Goal: Navigation & Orientation: Find specific page/section

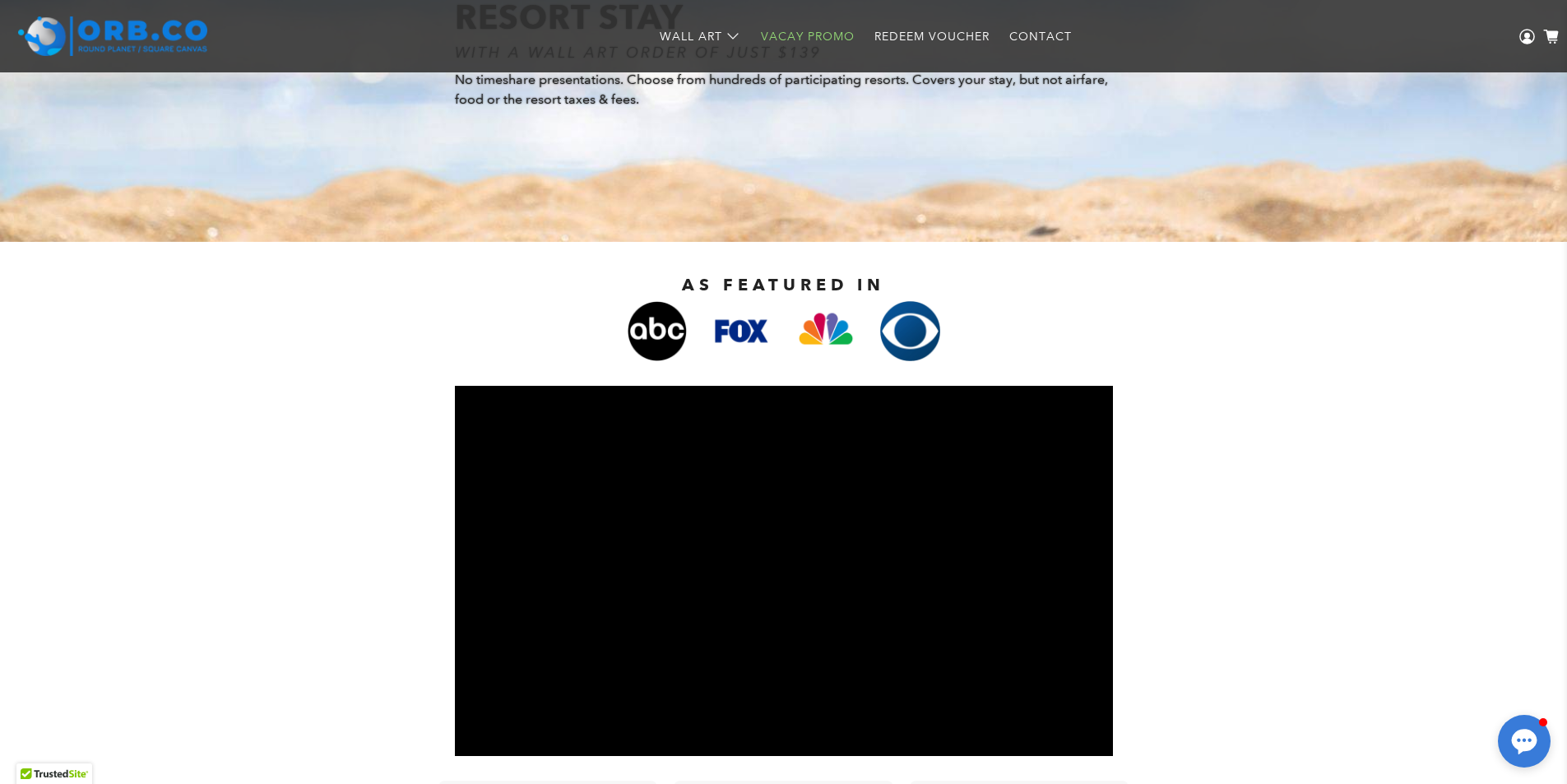
scroll to position [87, 0]
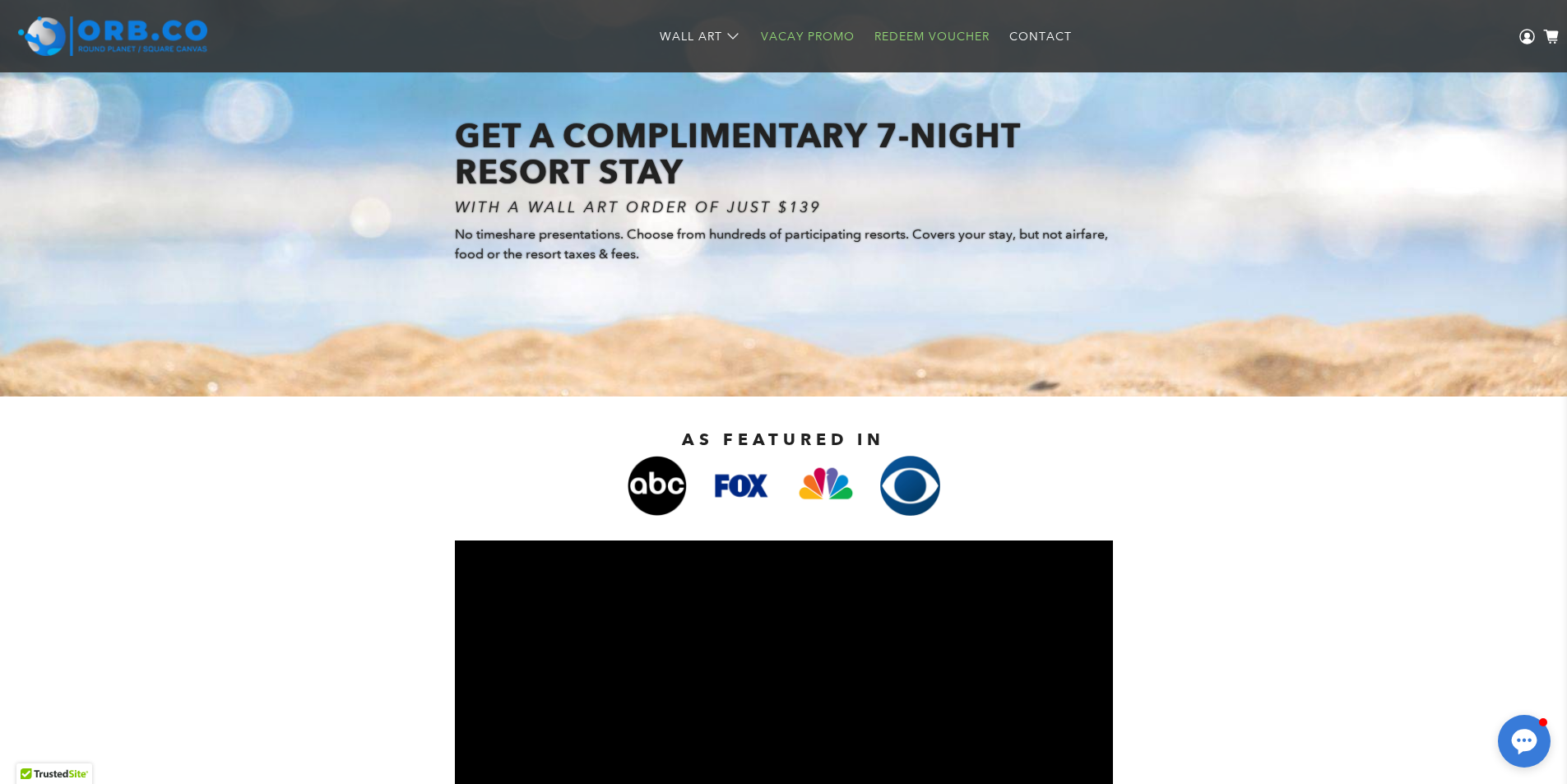
click at [935, 39] on link "Redeem Voucher" at bounding box center [932, 36] width 135 height 44
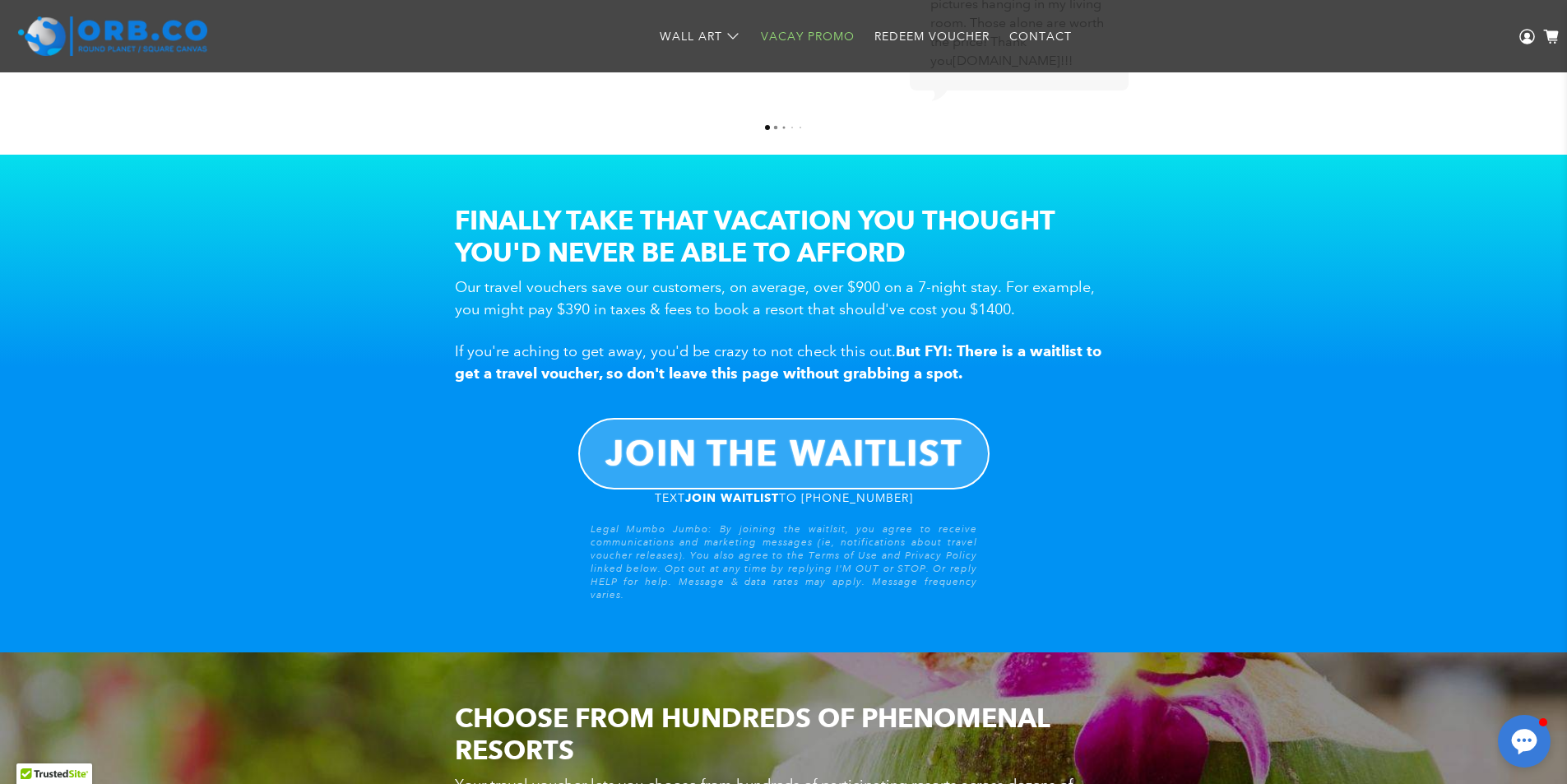
scroll to position [1319, 0]
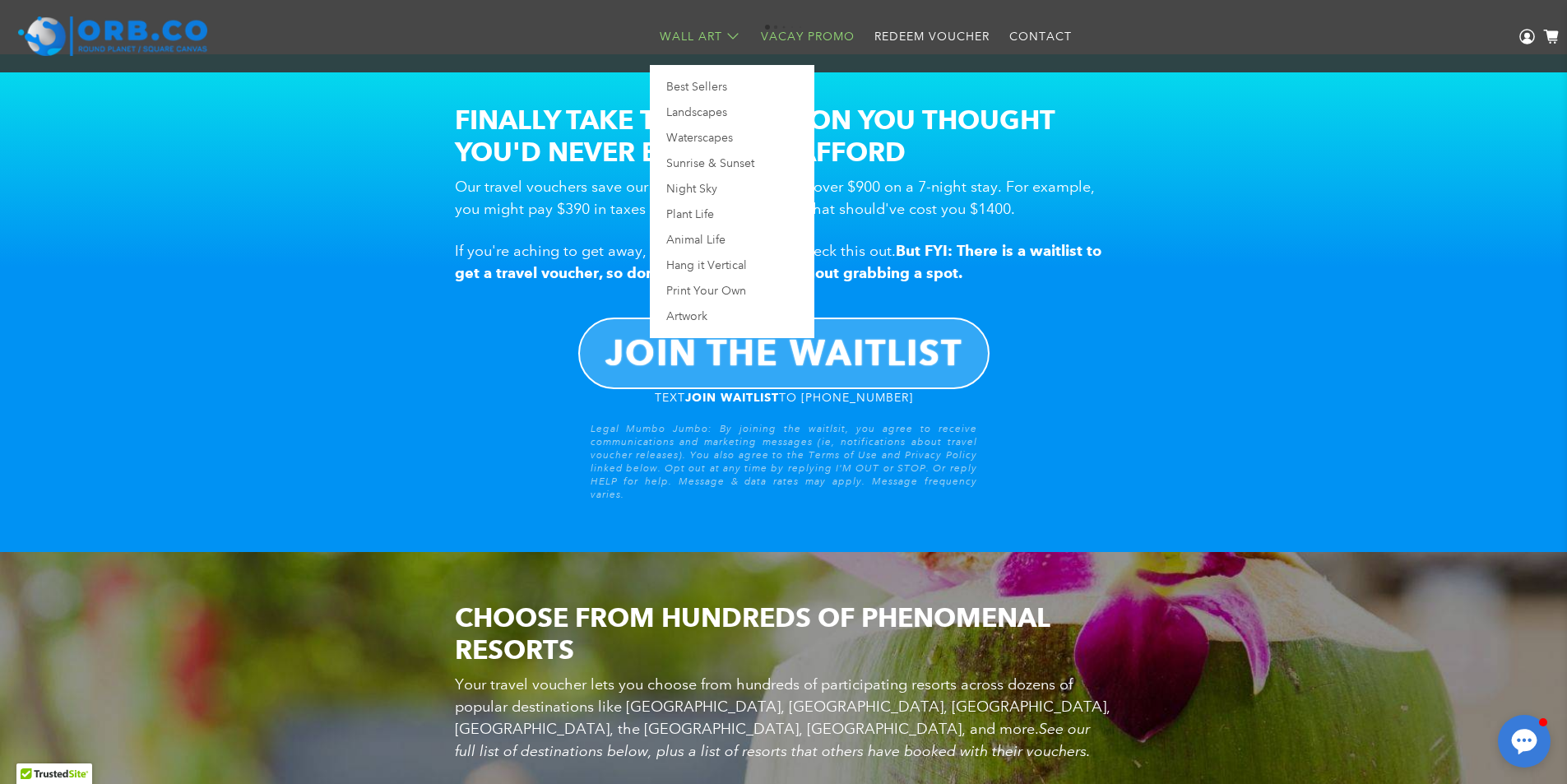
click at [736, 32] on link "Wall Art" at bounding box center [700, 36] width 101 height 44
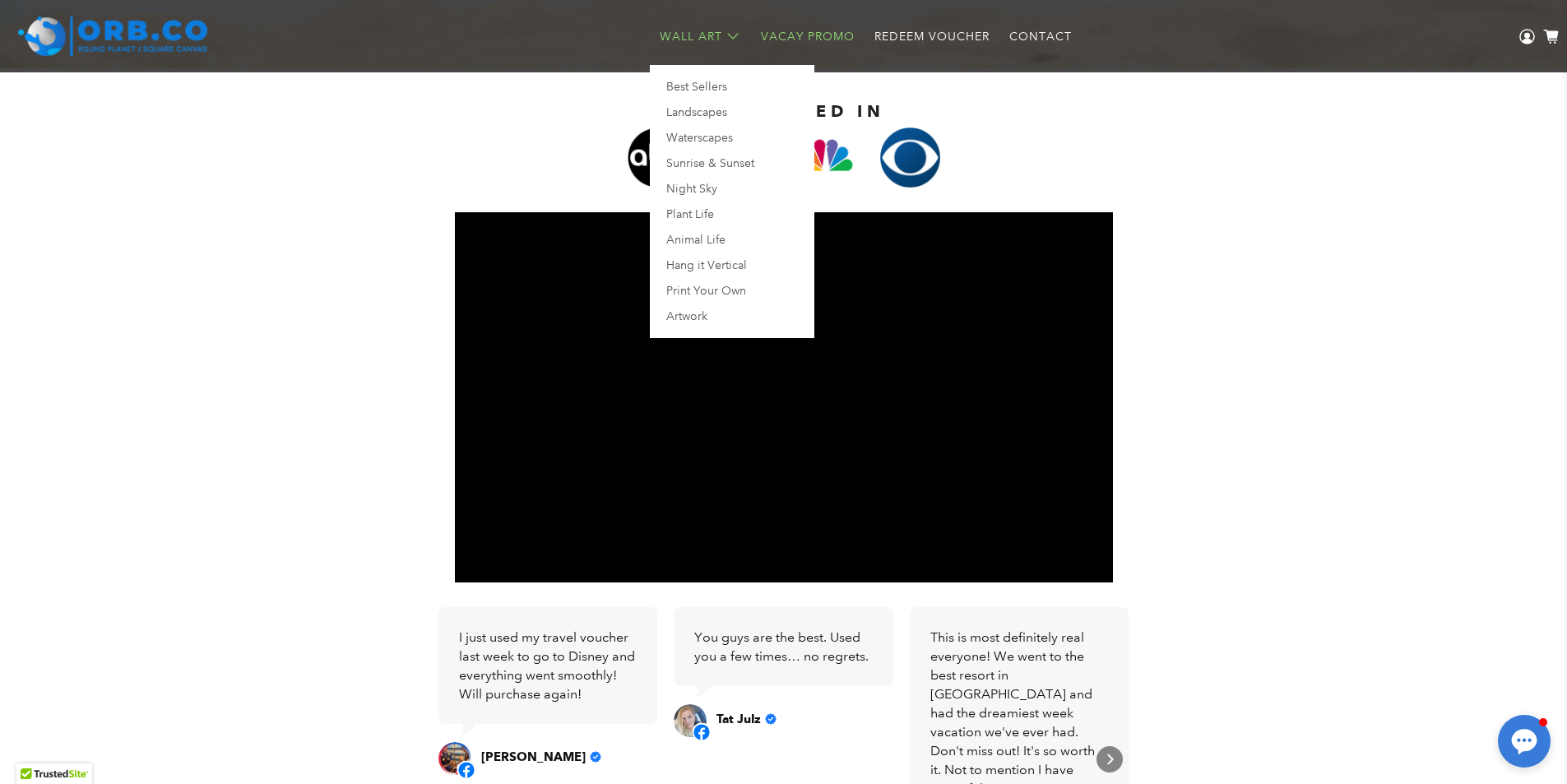
scroll to position [169, 0]
